Goal: Information Seeking & Learning: Understand process/instructions

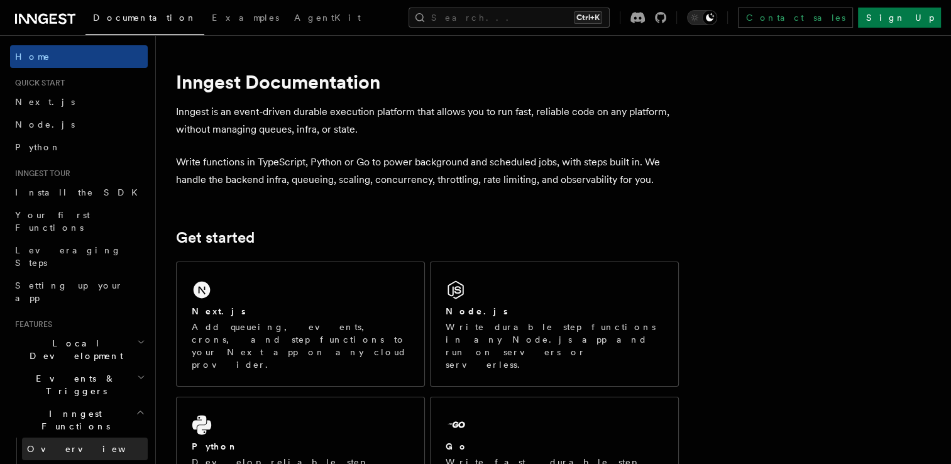
click at [91, 437] on link "Overview" at bounding box center [85, 448] width 126 height 23
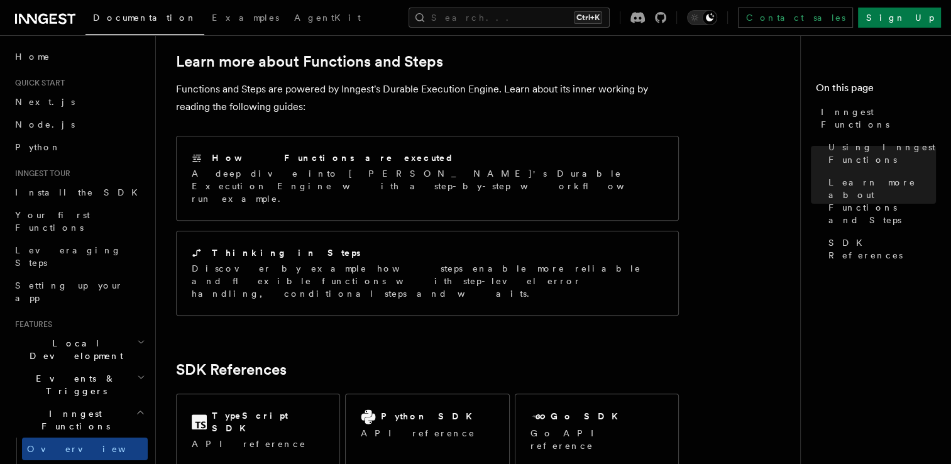
scroll to position [1035, 0]
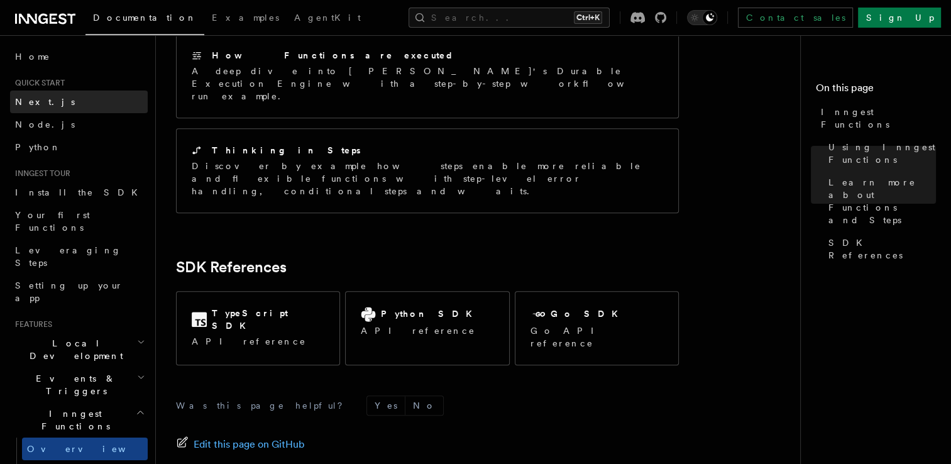
click at [74, 99] on link "Next.js" at bounding box center [79, 102] width 138 height 23
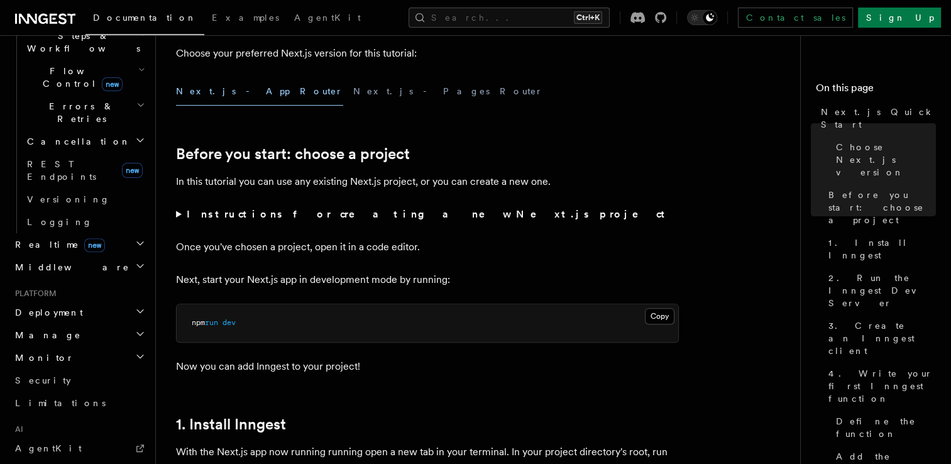
scroll to position [435, 0]
click at [118, 302] on h2 "Deployment" at bounding box center [79, 313] width 138 height 23
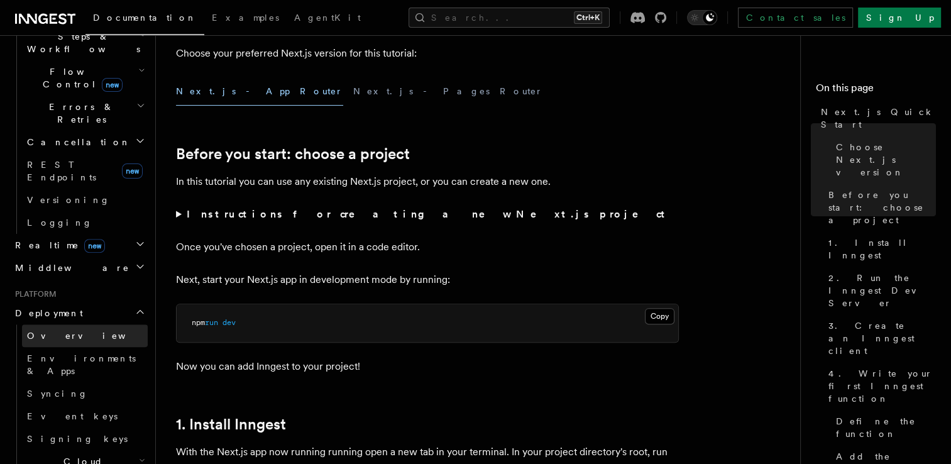
click at [80, 324] on link "Overview" at bounding box center [85, 335] width 126 height 23
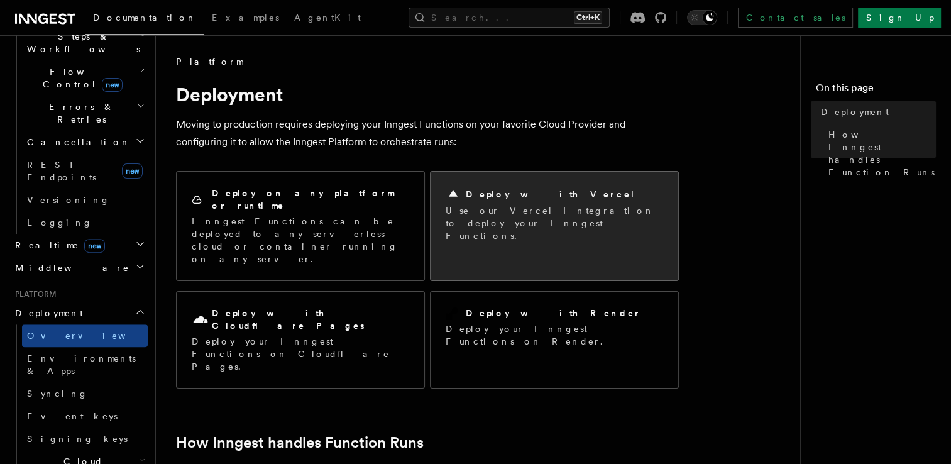
click at [533, 195] on h2 "Deploy with Vercel" at bounding box center [551, 194] width 170 height 13
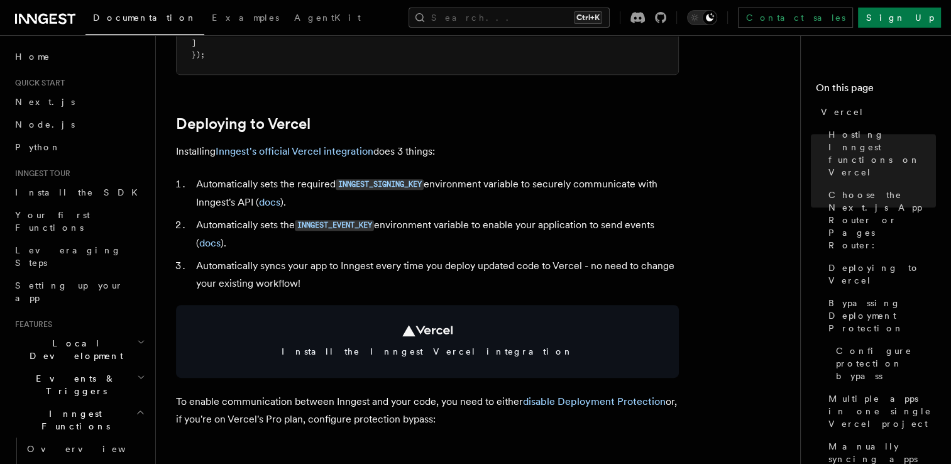
scroll to position [553, 0]
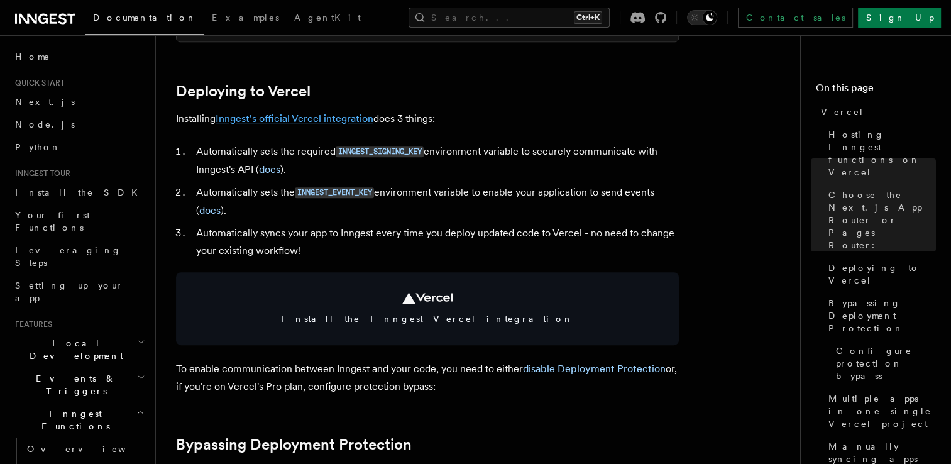
click at [361, 118] on link "Inngest's official Vercel integration" at bounding box center [295, 119] width 158 height 12
